Goal: Task Accomplishment & Management: Manage account settings

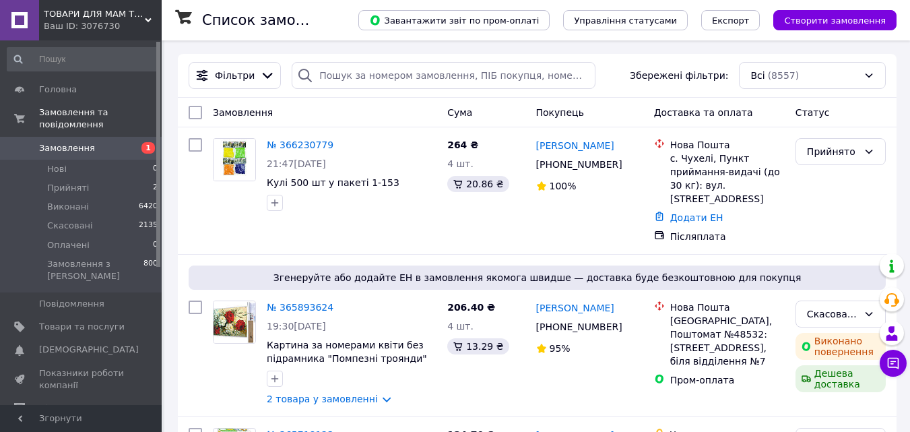
click at [151, 22] on icon at bounding box center [148, 20] width 7 height 7
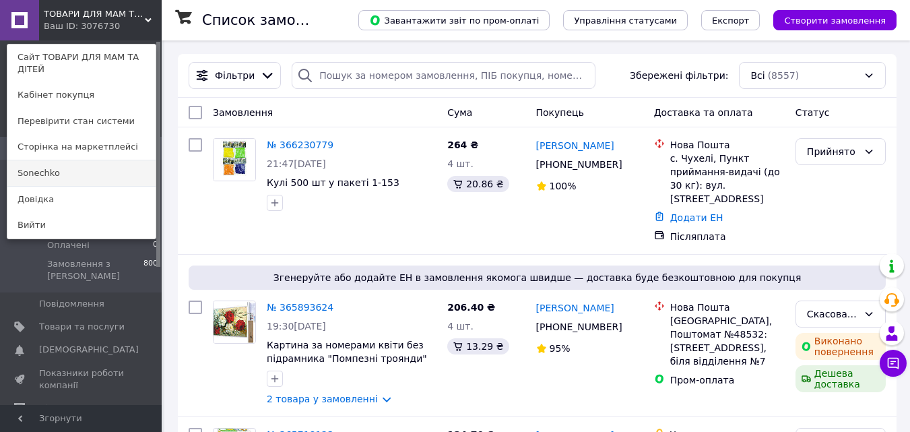
click at [63, 174] on link "Sonechko" at bounding box center [81, 173] width 148 height 26
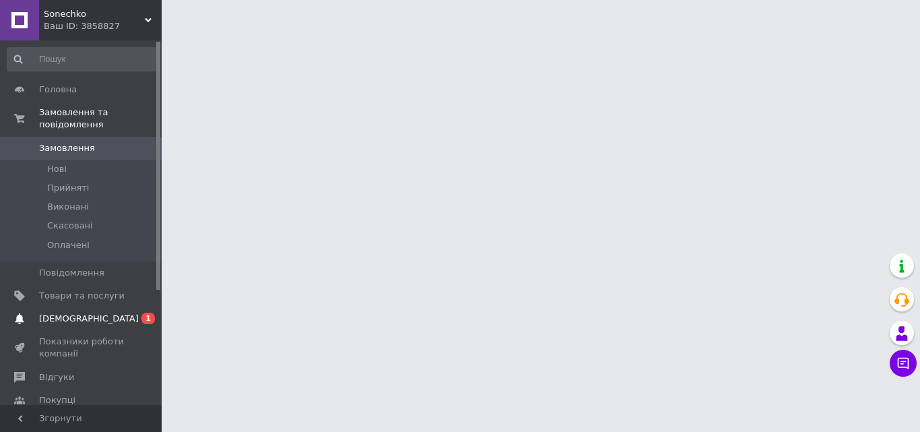
click at [59, 312] on span "[DEMOGRAPHIC_DATA]" at bounding box center [89, 318] width 100 height 12
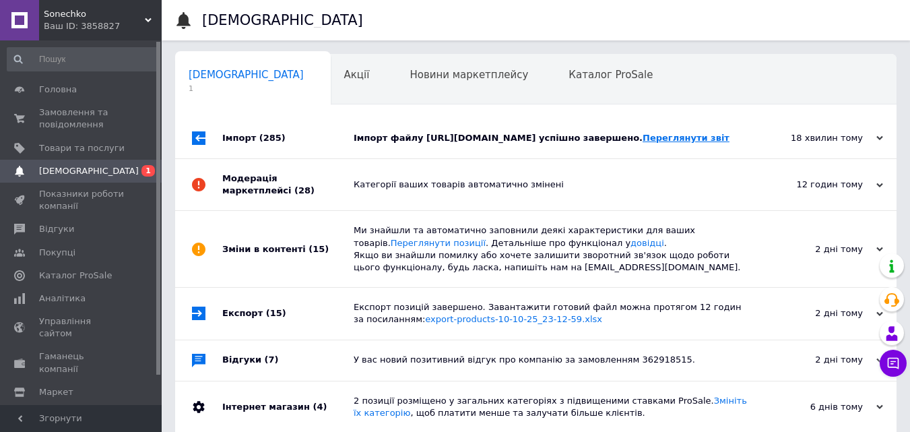
click at [642, 143] on link "Переглянути звіт" at bounding box center [685, 138] width 87 height 10
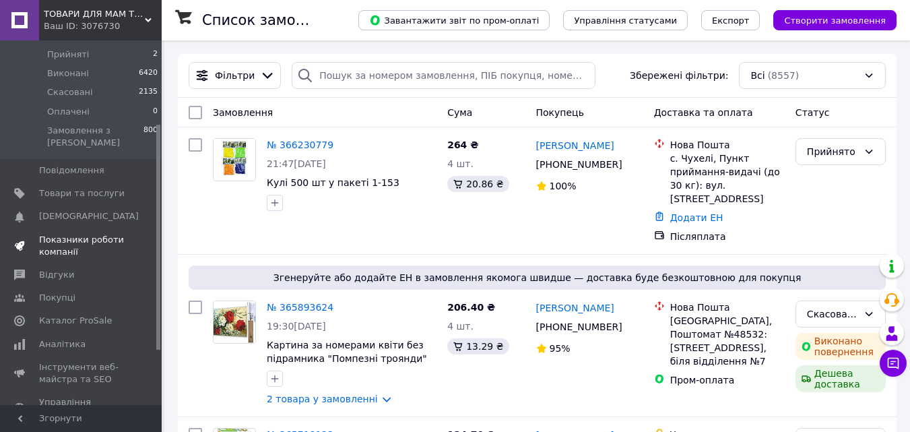
scroll to position [135, 0]
click at [59, 267] on span "Відгуки" at bounding box center [56, 273] width 35 height 12
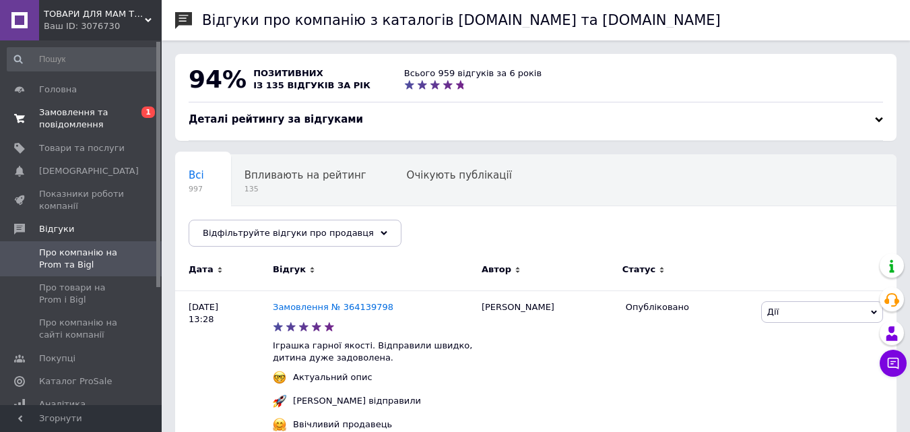
click at [66, 120] on span "Замовлення та повідомлення" at bounding box center [82, 118] width 86 height 24
